Goal: Task Accomplishment & Management: Manage account settings

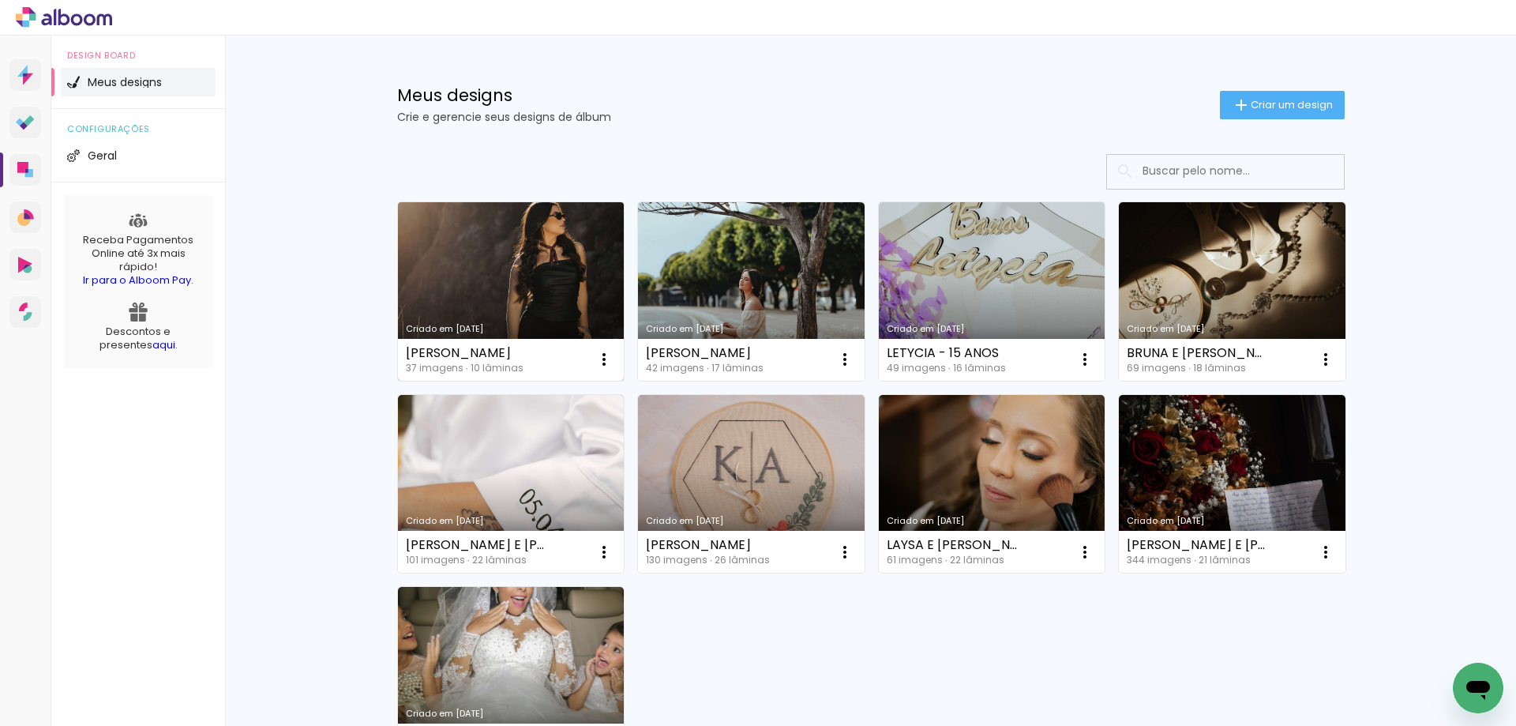
click at [507, 302] on link "Criado em [DATE]" at bounding box center [511, 291] width 227 height 178
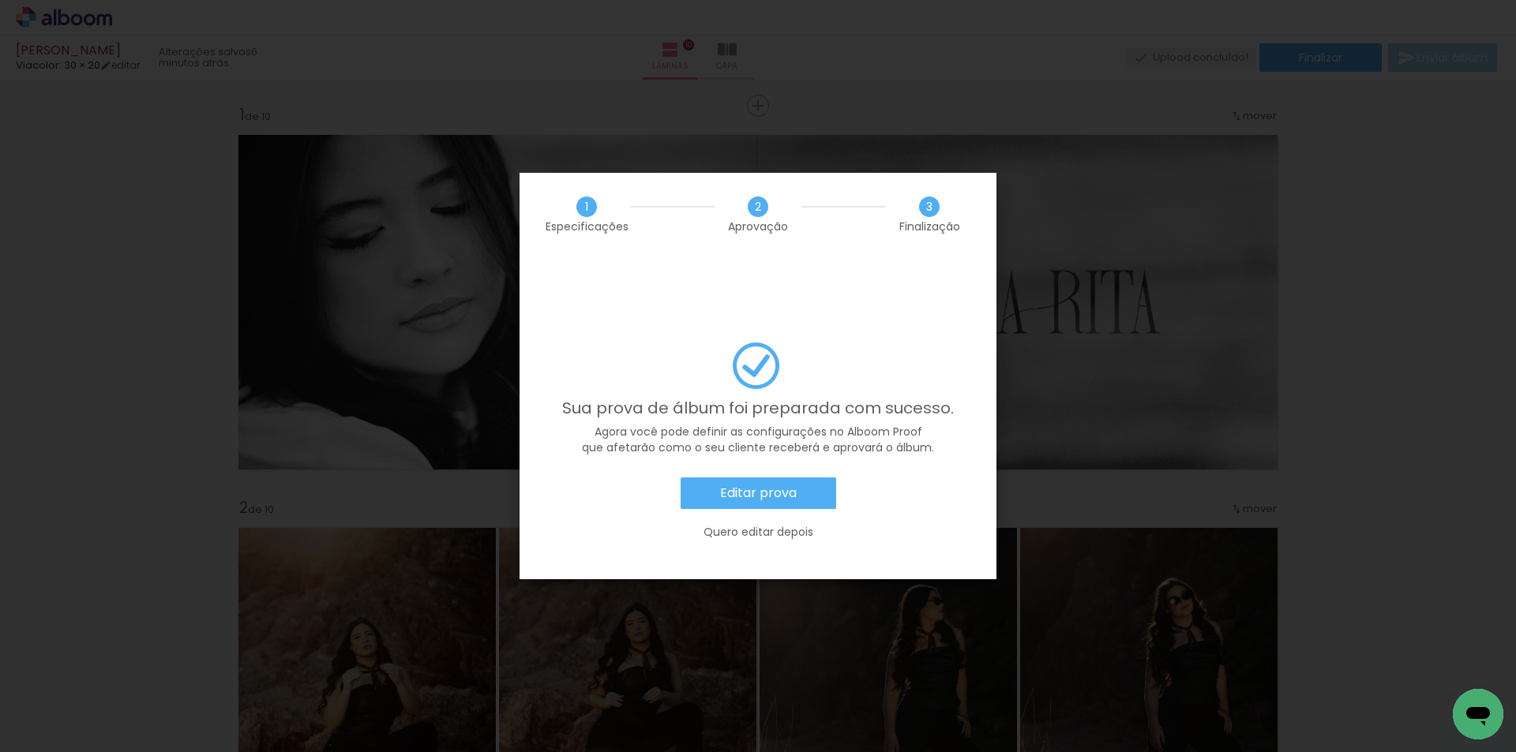
click at [0, 0] on slot "Editar prova" at bounding box center [0, 0] width 0 height 0
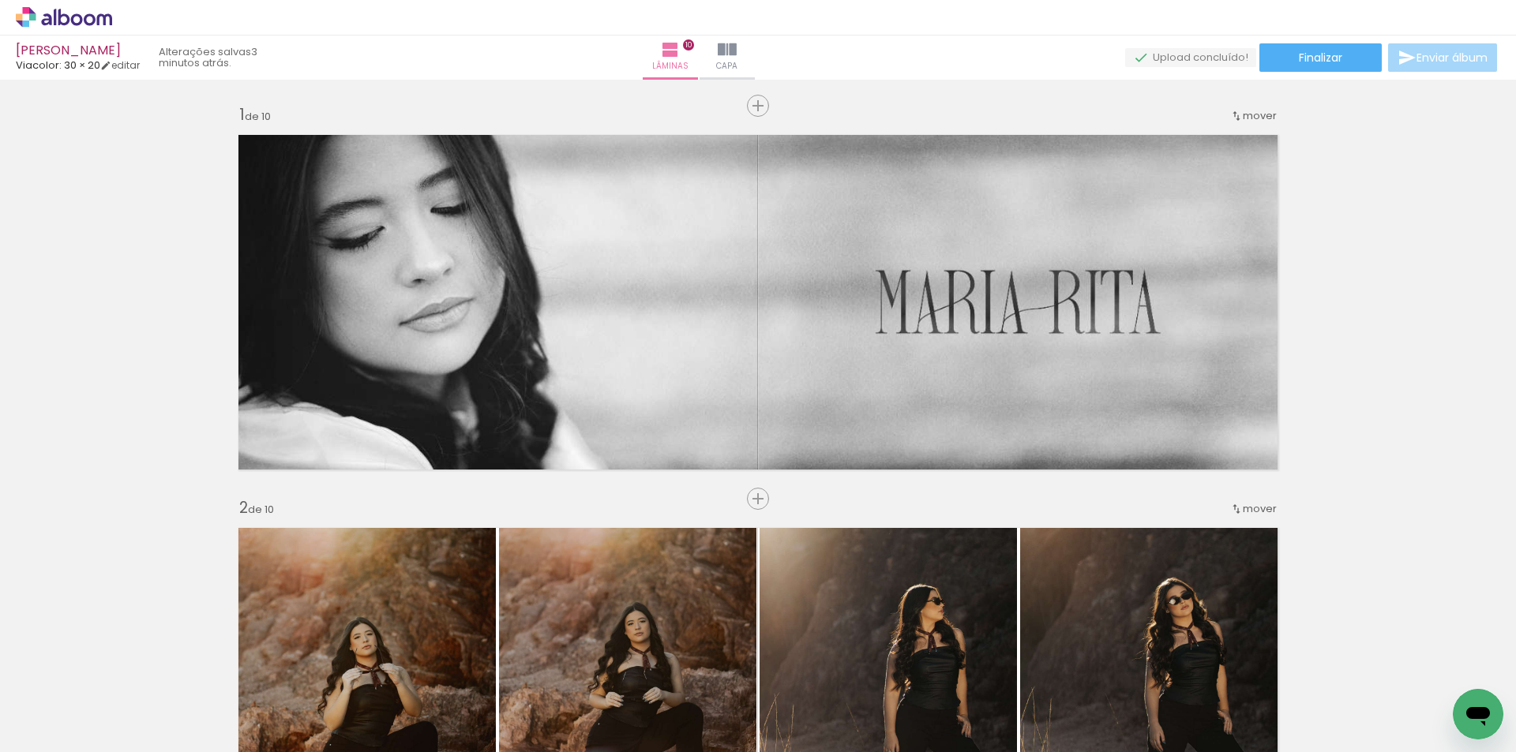
scroll to position [0, 2067]
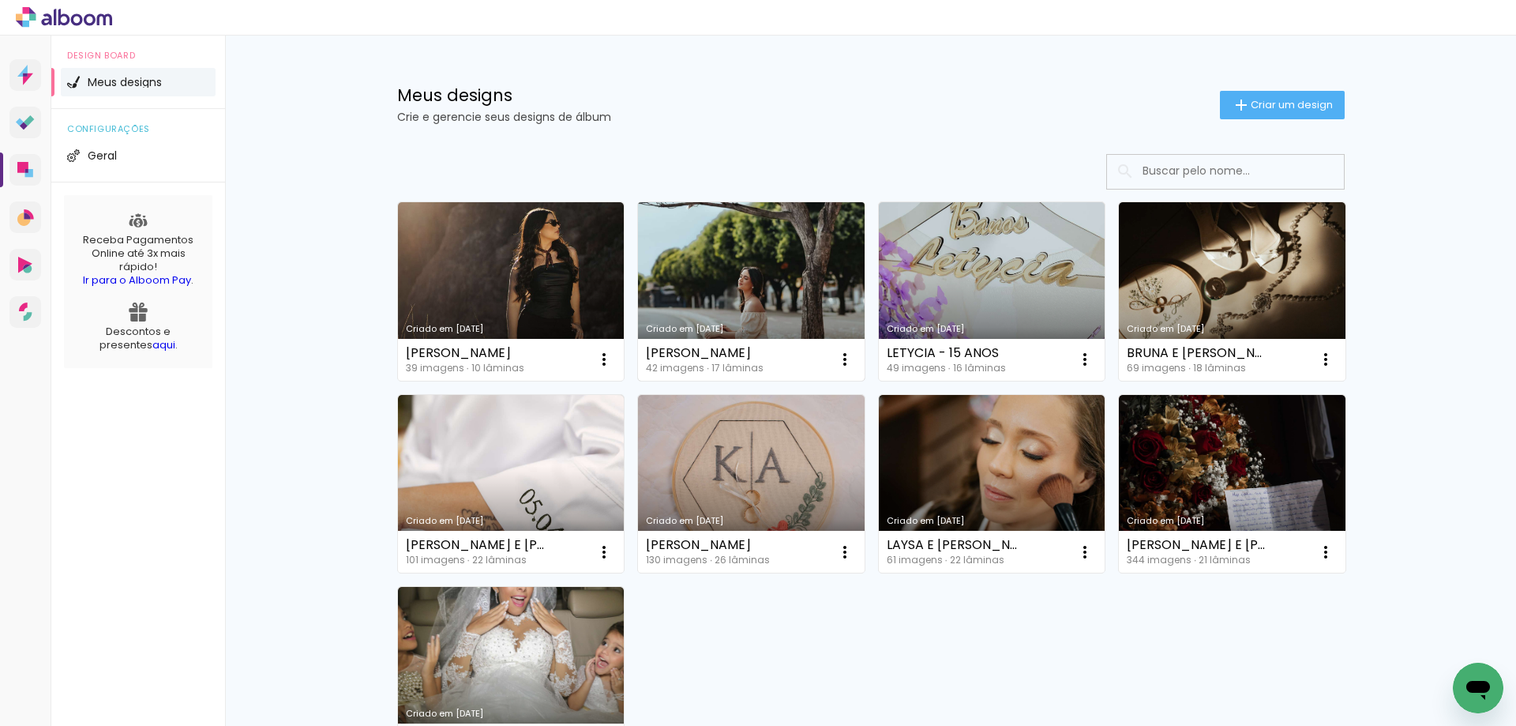
click at [667, 260] on link "Criado em [DATE]" at bounding box center [751, 291] width 227 height 178
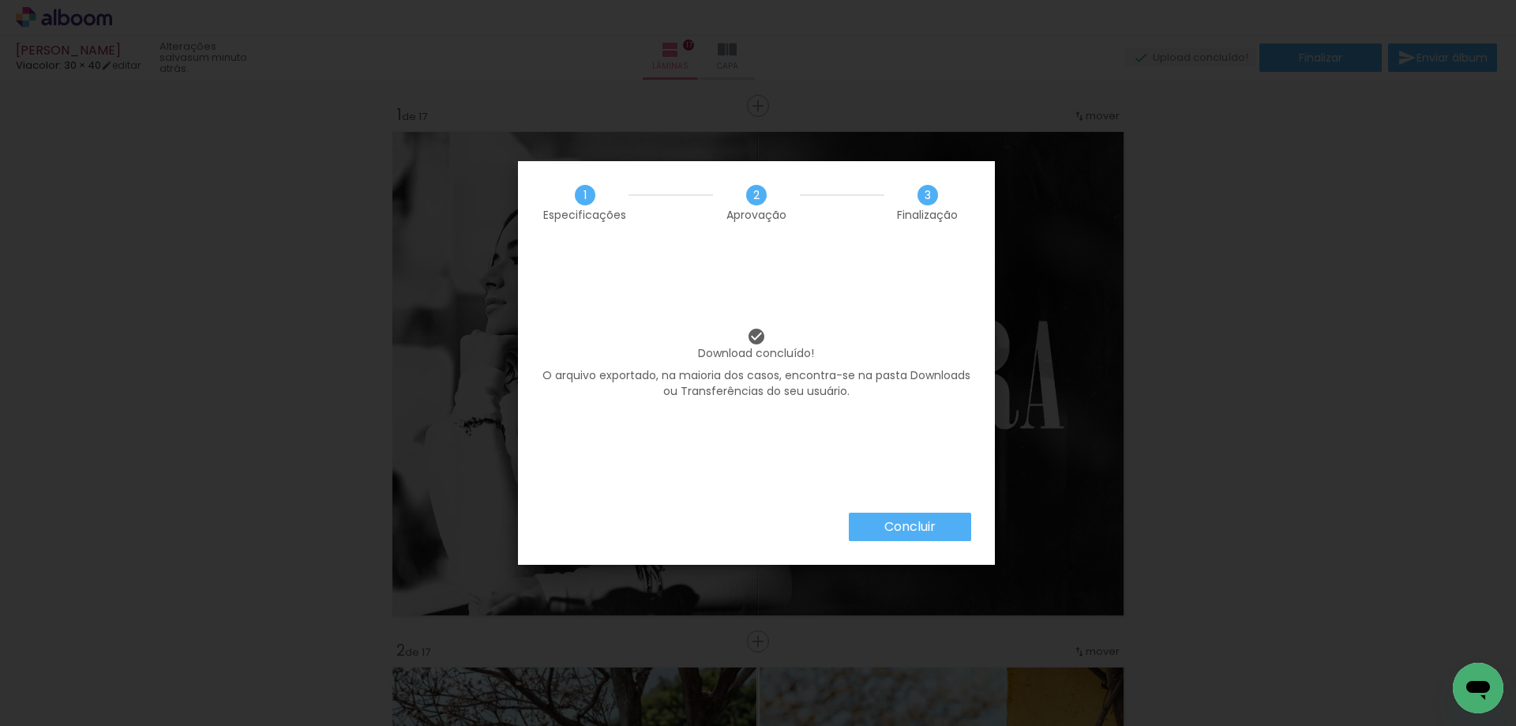
click at [954, 534] on paper-button "Concluir" at bounding box center [910, 526] width 122 height 28
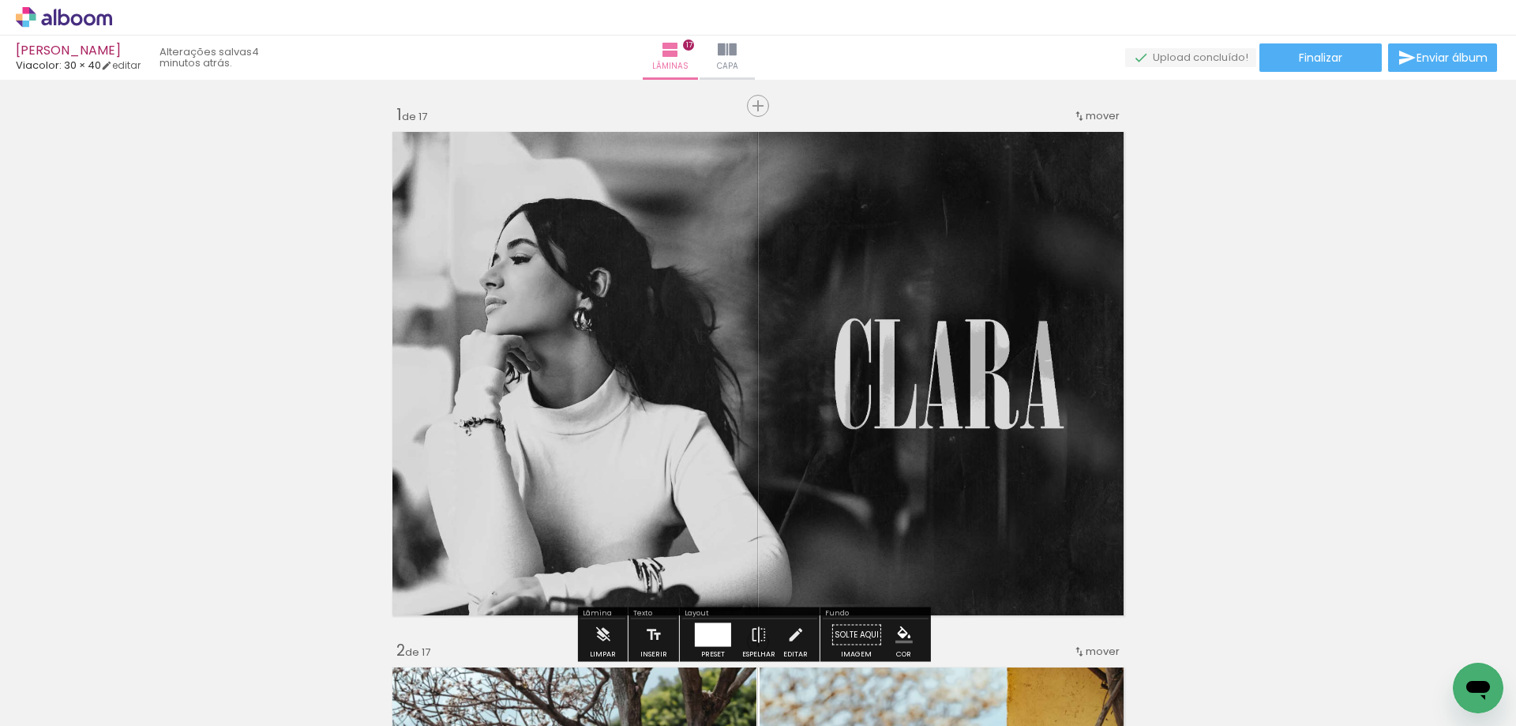
click at [87, 15] on icon at bounding box center [90, 19] width 12 height 12
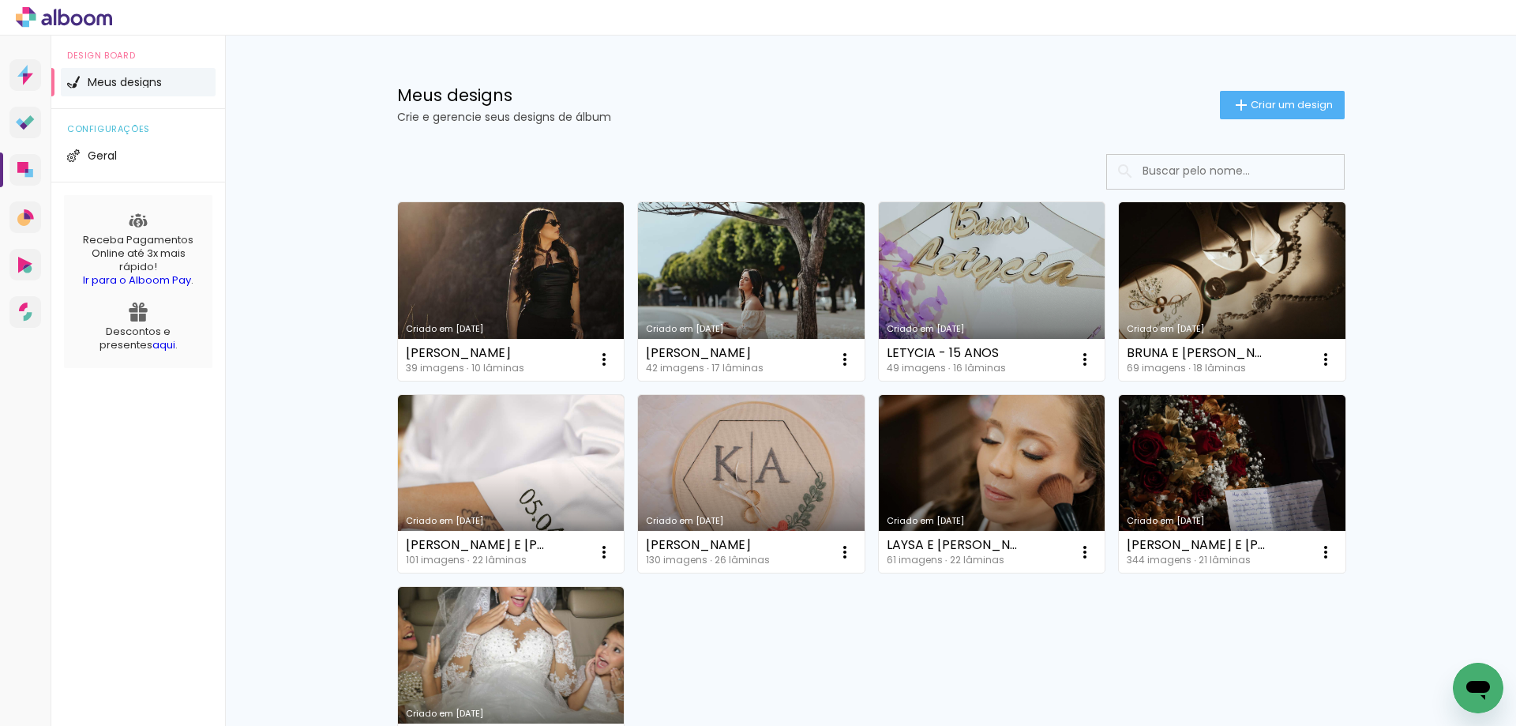
click at [865, 623] on div "Criado em [DATE] [PERSON_NAME] 39 imagens ∙ 10 lâminas Abrir Fazer uma cópia Ex…" at bounding box center [871, 482] width 962 height 577
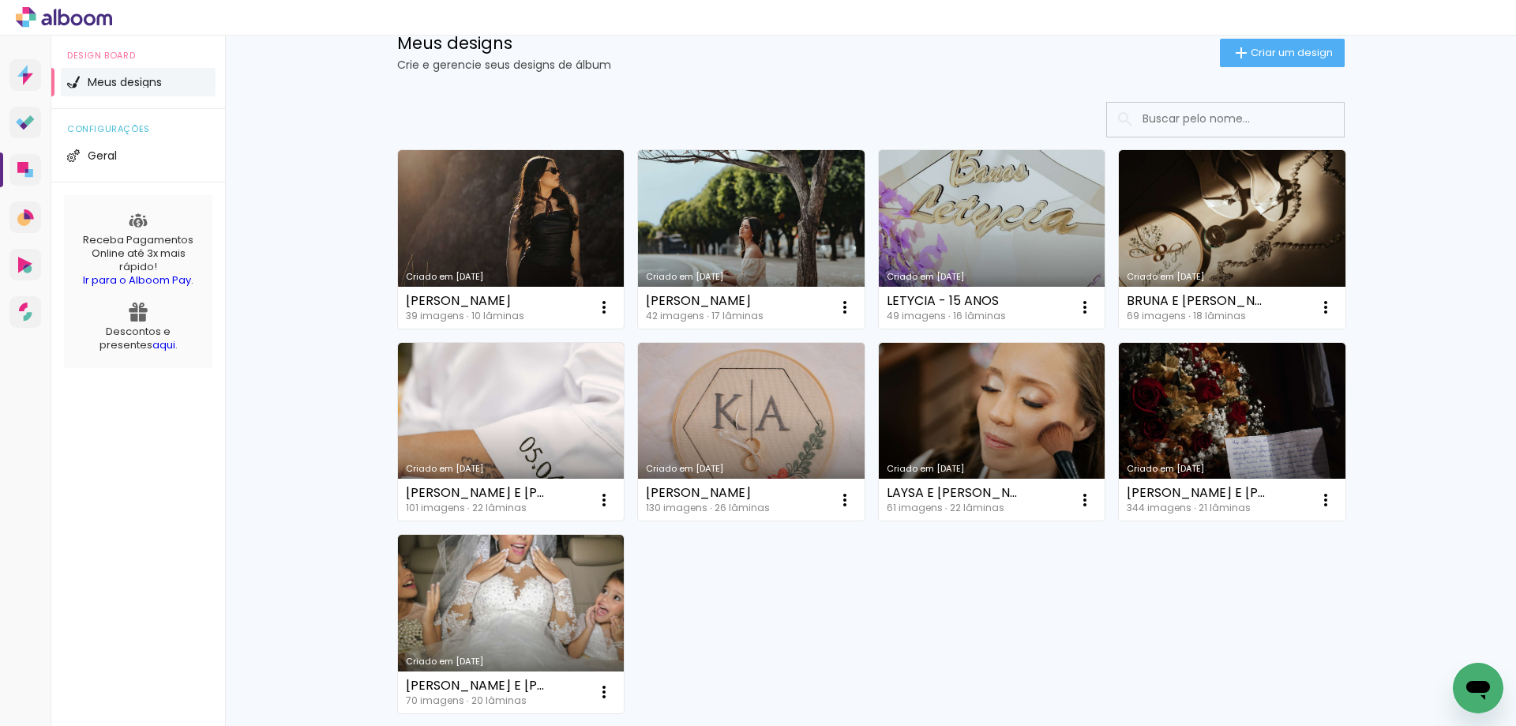
scroll to position [158, 0]
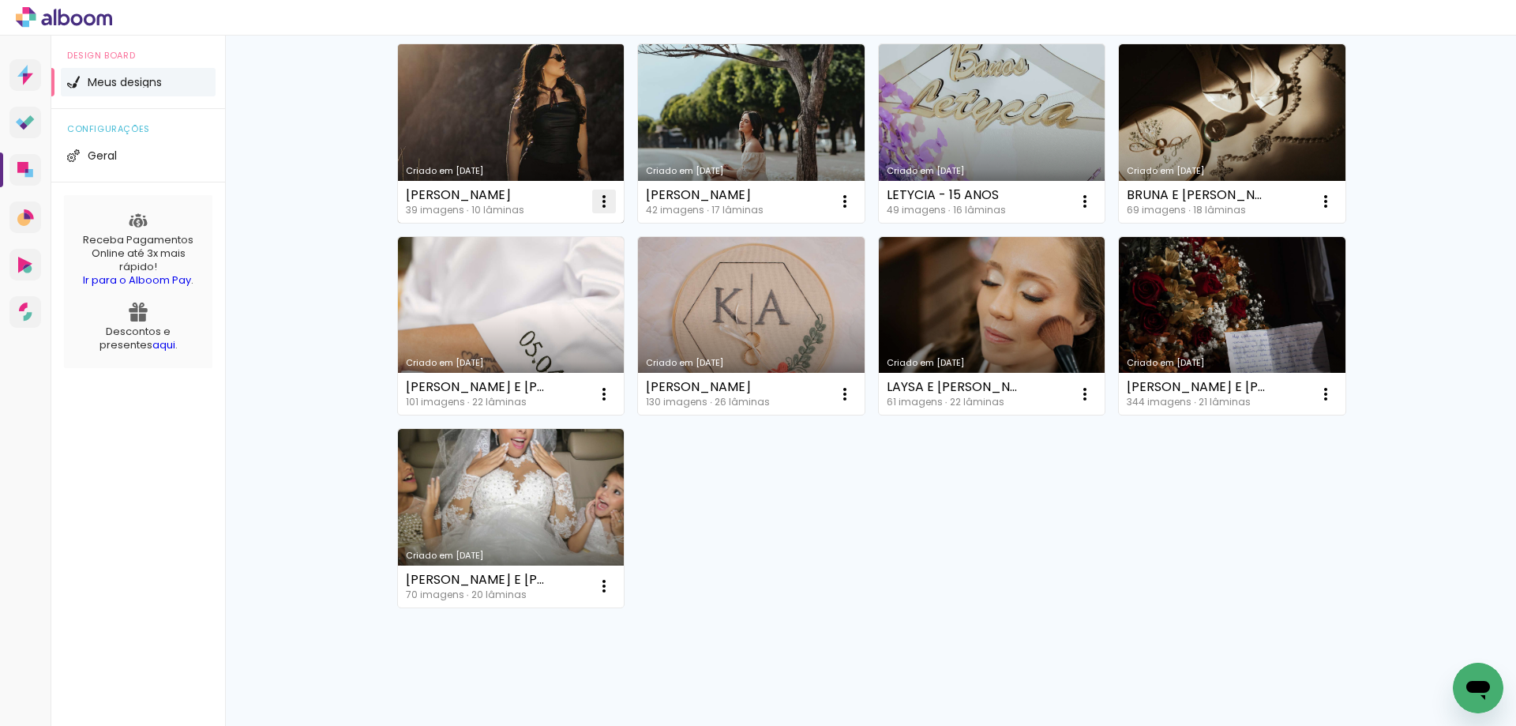
click at [605, 205] on iron-icon at bounding box center [603, 201] width 19 height 19
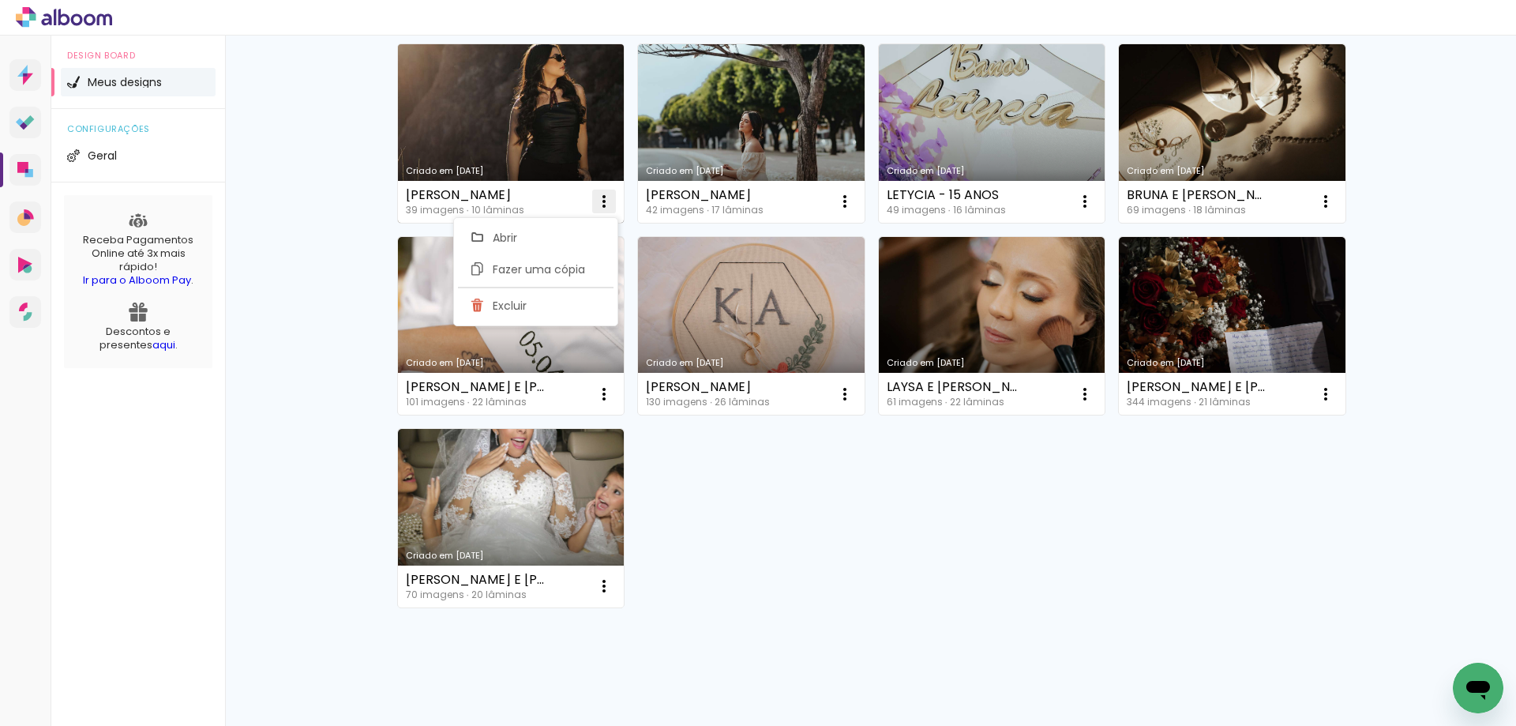
click at [605, 205] on iron-icon at bounding box center [603, 201] width 19 height 19
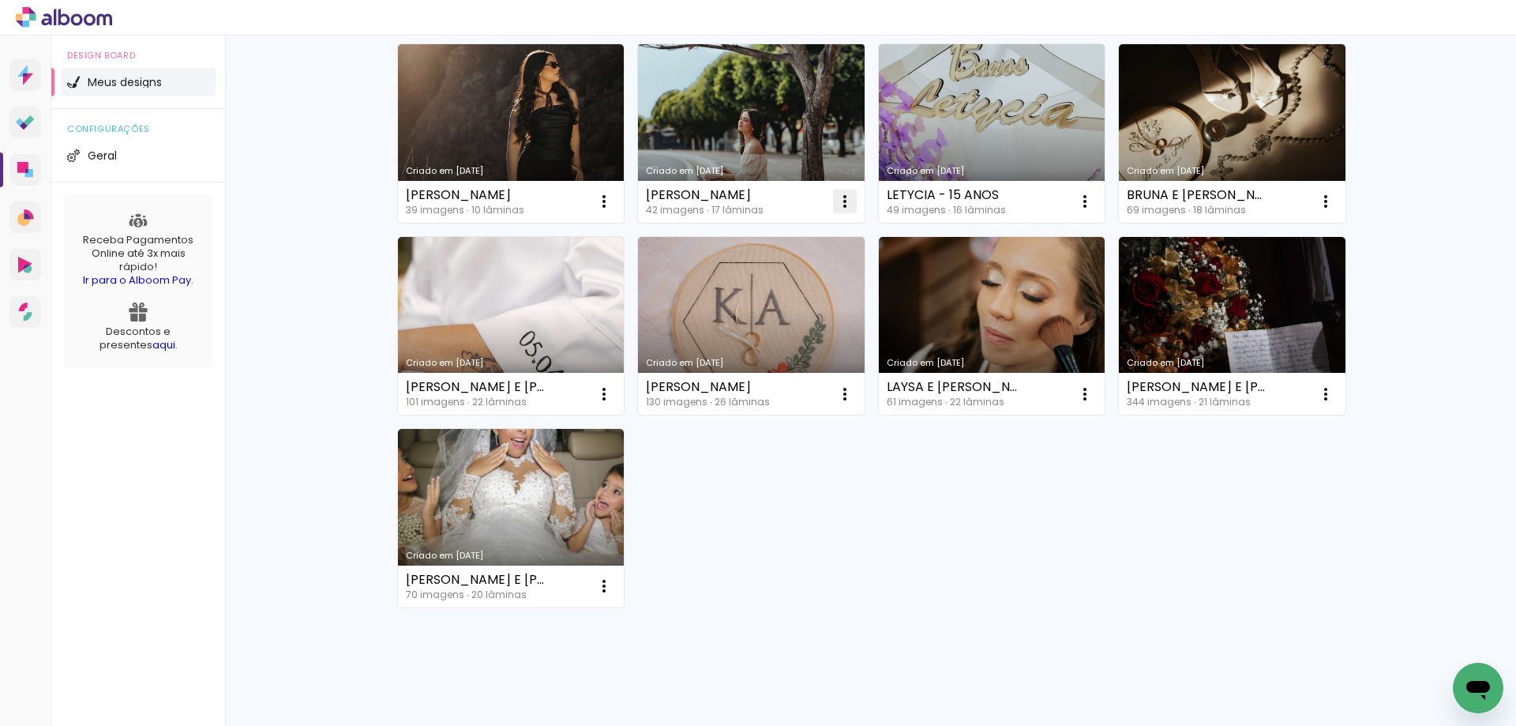
click at [838, 203] on iron-icon at bounding box center [844, 201] width 19 height 19
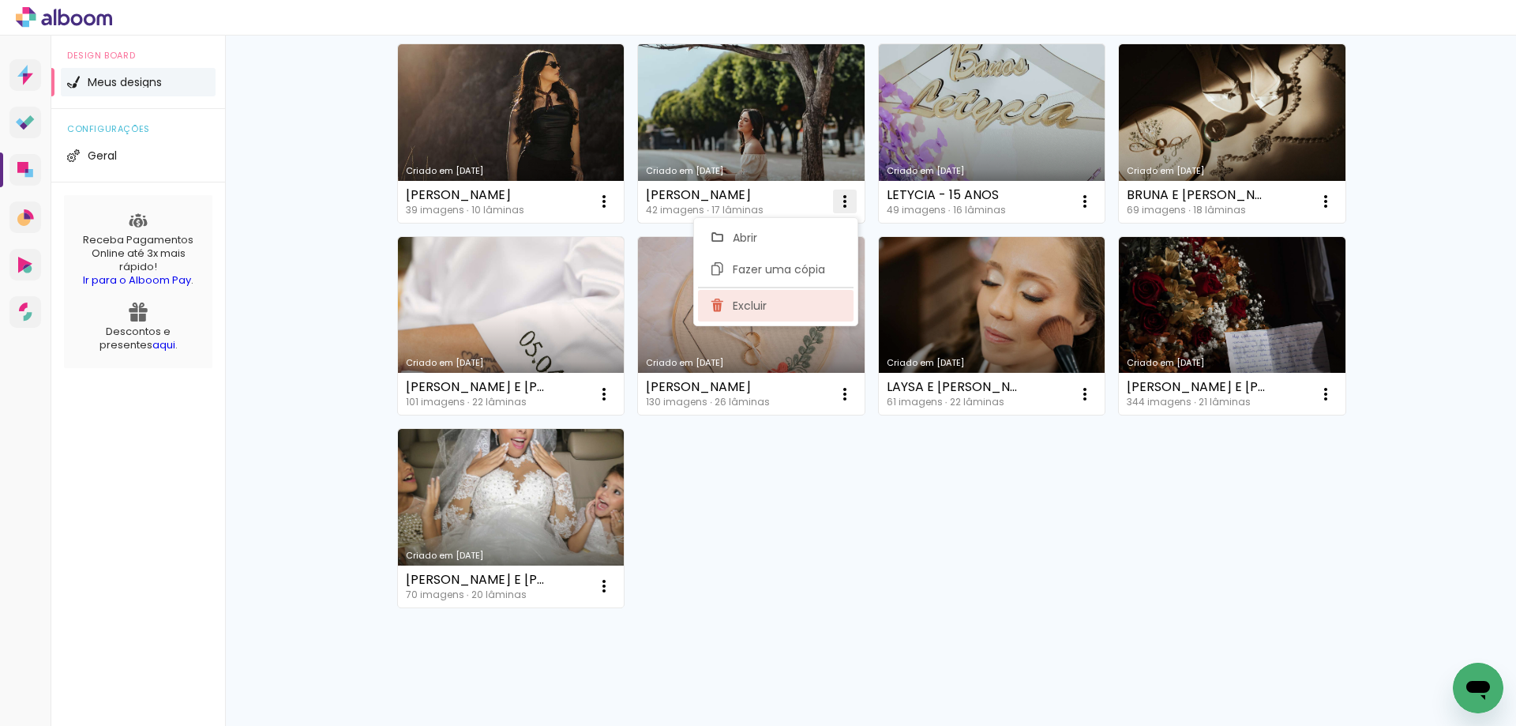
click at [726, 301] on paper-item "Excluir" at bounding box center [776, 306] width 156 height 32
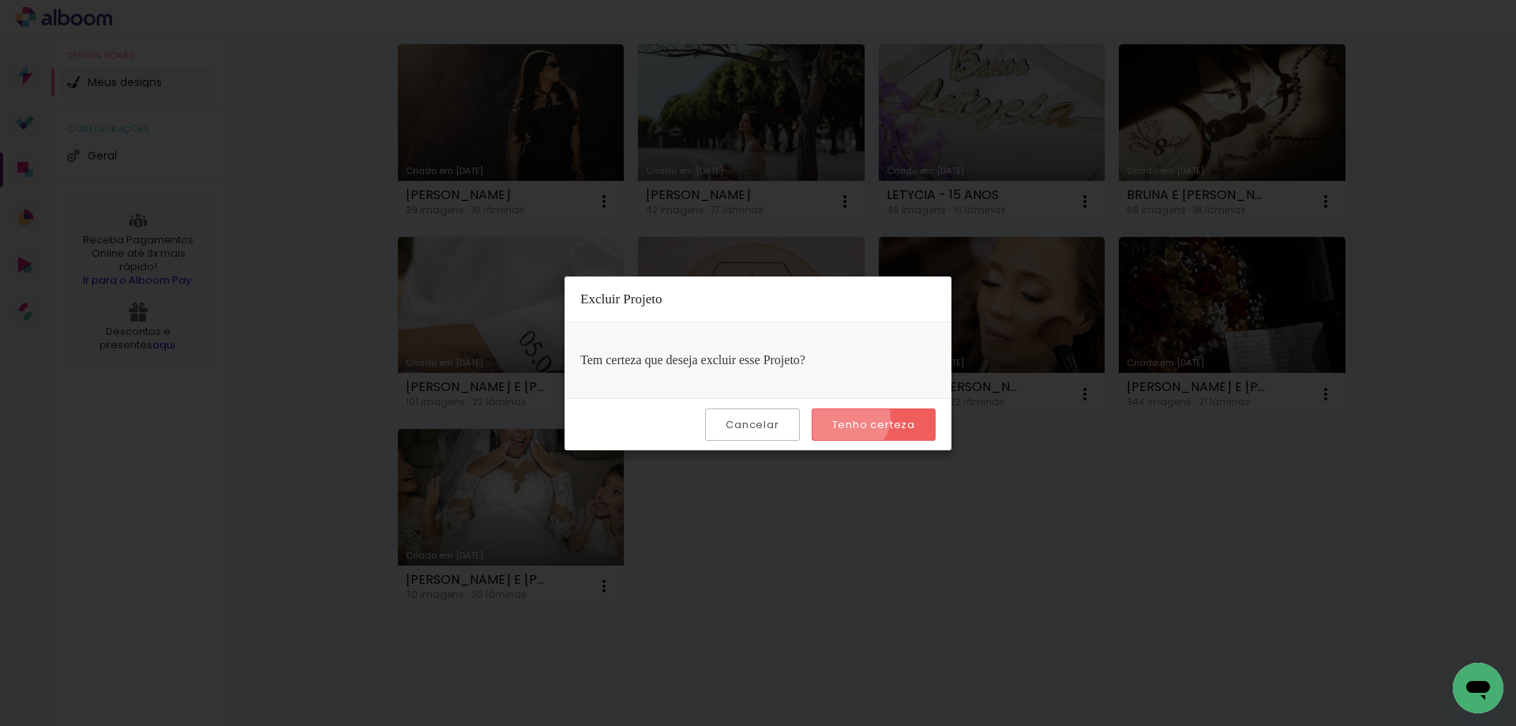
click at [0, 0] on slot "Tenho certeza" at bounding box center [0, 0] width 0 height 0
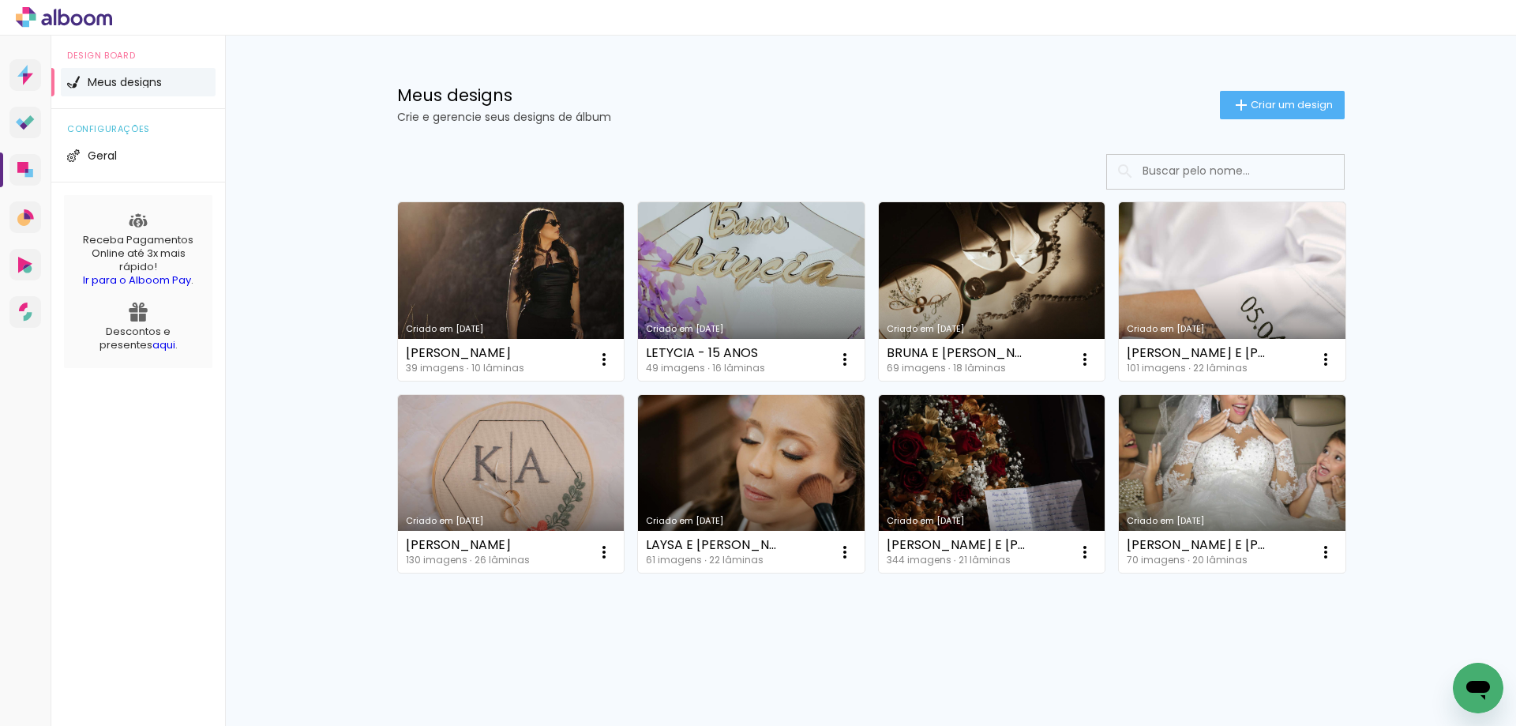
scroll to position [0, 0]
click at [24, 133] on link "Proof Sistema de seleção e venda de fotos" at bounding box center [25, 123] width 32 height 32
